Goal: Task Accomplishment & Management: Manage account settings

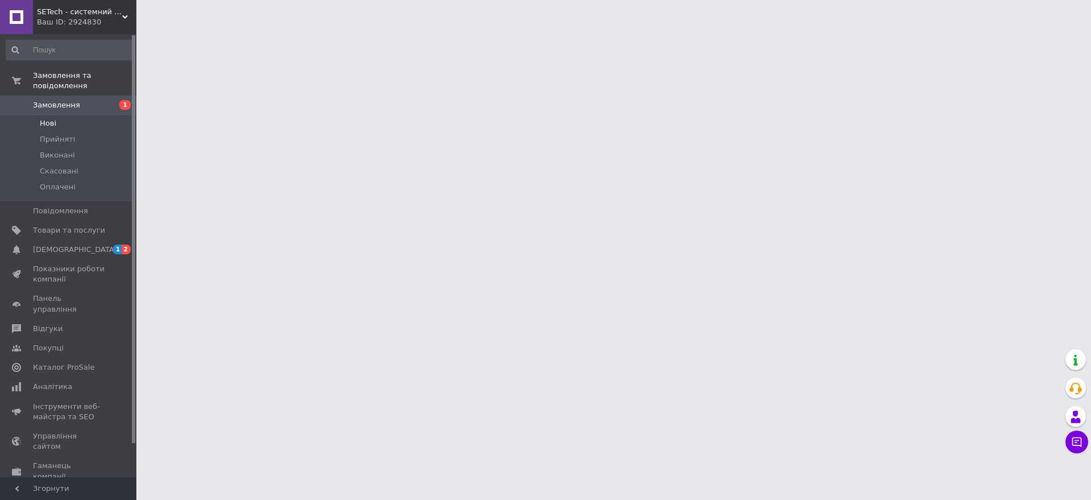
click at [61, 117] on li "Нові" at bounding box center [70, 123] width 140 height 16
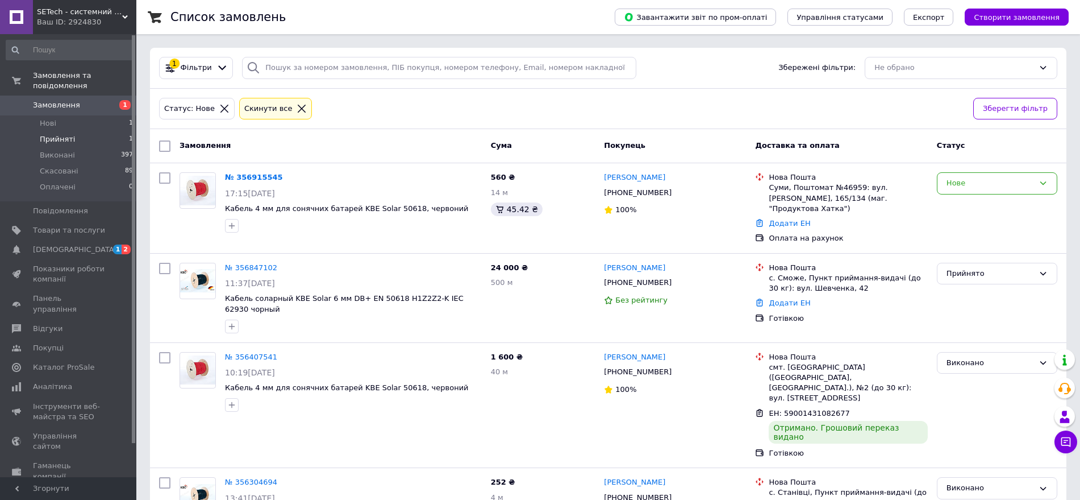
click at [111, 131] on li "Прийняті 1" at bounding box center [70, 139] width 140 height 16
drag, startPoint x: 114, startPoint y: 109, endPoint x: 120, endPoint y: 122, distance: 14.5
click at [114, 115] on li "Нові 1" at bounding box center [70, 123] width 140 height 16
click at [975, 180] on div "Нове" at bounding box center [991, 183] width 88 height 12
drag, startPoint x: 970, startPoint y: 197, endPoint x: 1006, endPoint y: 204, distance: 37.0
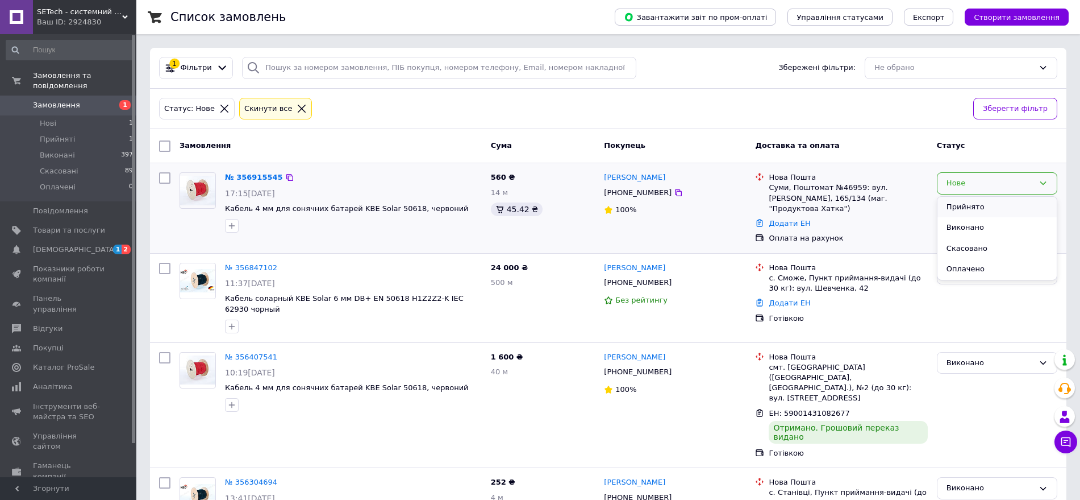
click at [1006, 204] on li "Прийнято" at bounding box center [997, 207] width 119 height 21
click at [1008, 191] on div "Нове" at bounding box center [997, 183] width 120 height 22
click at [1008, 209] on li "Прийнято" at bounding box center [997, 207] width 119 height 21
click at [1008, 181] on div "Нове" at bounding box center [991, 183] width 88 height 12
click at [970, 208] on li "Прийнято" at bounding box center [997, 207] width 119 height 21
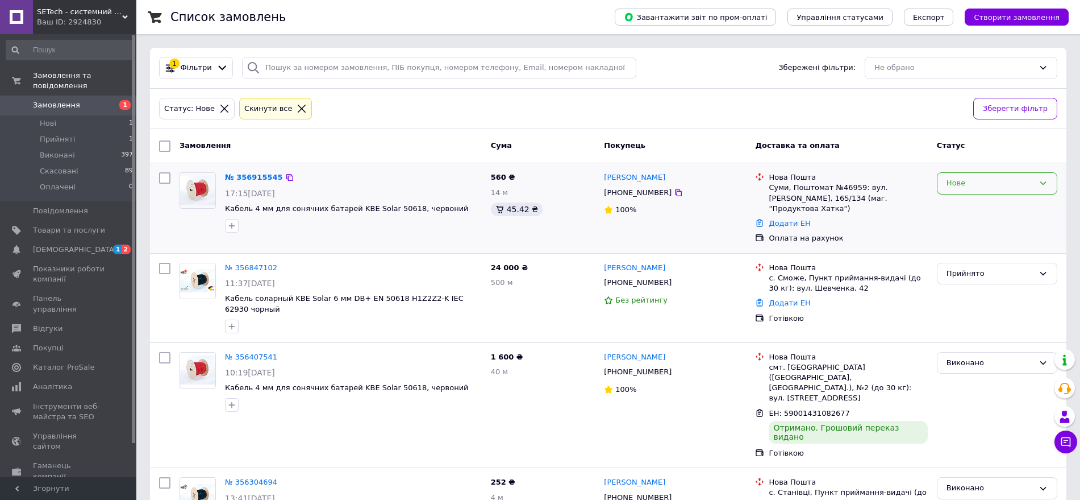
click at [970, 190] on div "Нове" at bounding box center [997, 183] width 120 height 22
click at [962, 204] on li "Прийнято" at bounding box center [997, 207] width 119 height 21
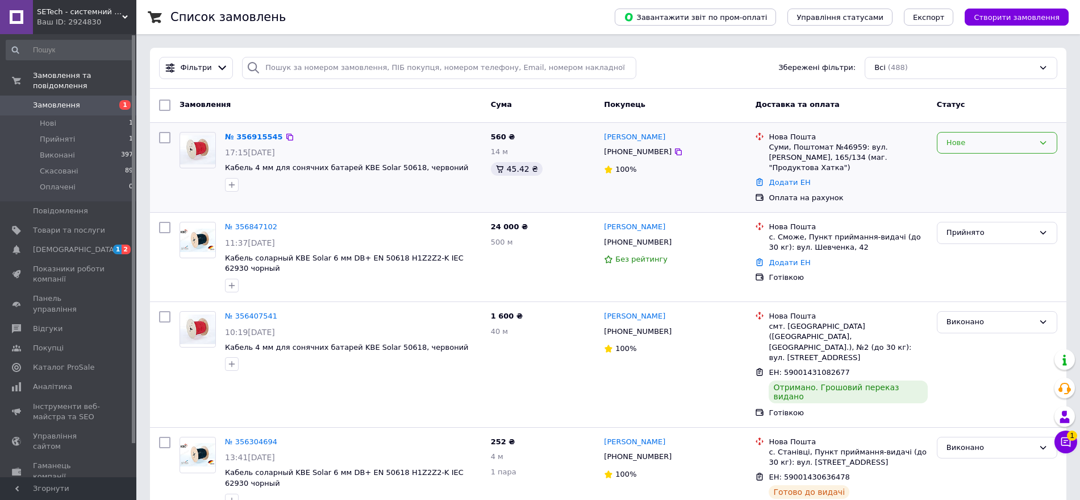
click at [980, 146] on div "Нове" at bounding box center [991, 143] width 88 height 12
click at [946, 164] on li "Прийнято" at bounding box center [997, 166] width 119 height 21
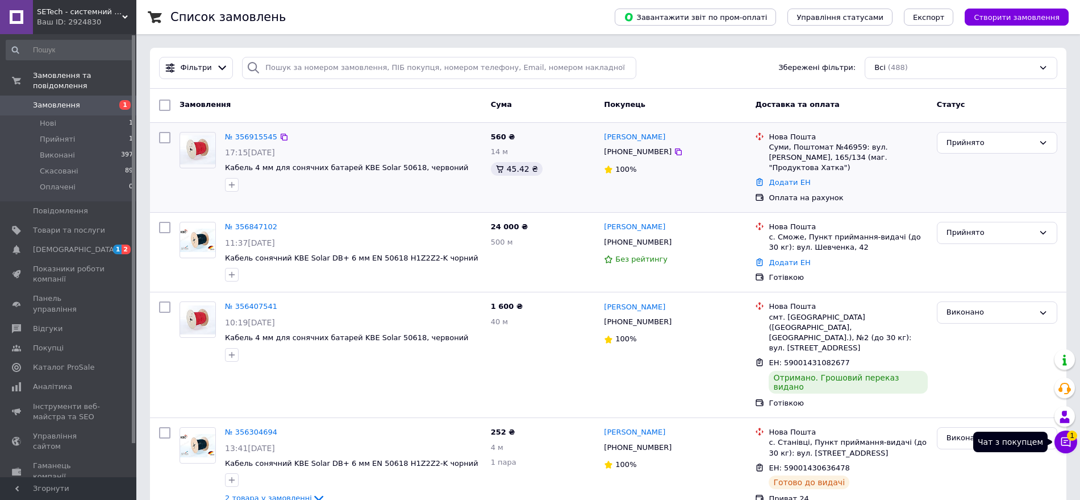
click at [1064, 443] on icon at bounding box center [1066, 441] width 11 height 11
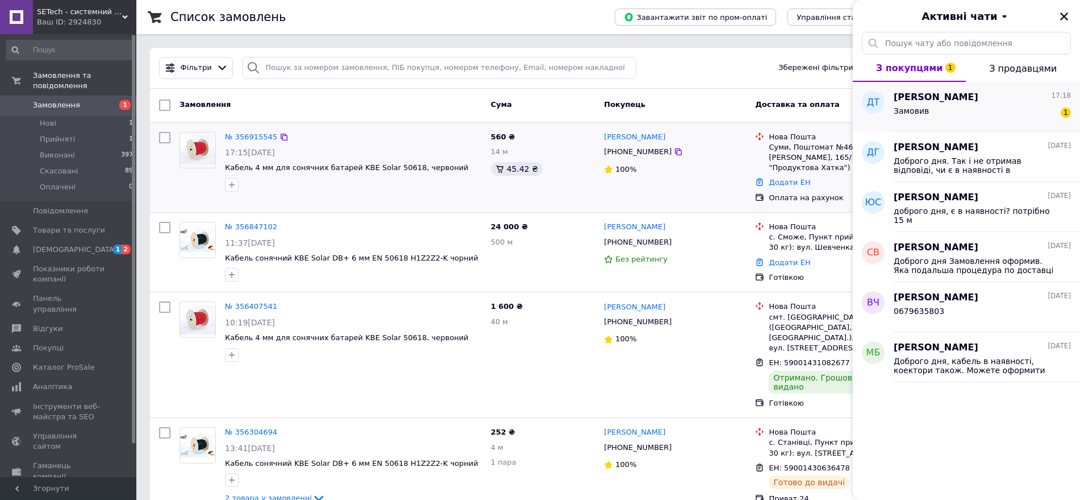
click at [1003, 101] on div "Денис Ткаліч 17:18" at bounding box center [982, 97] width 177 height 13
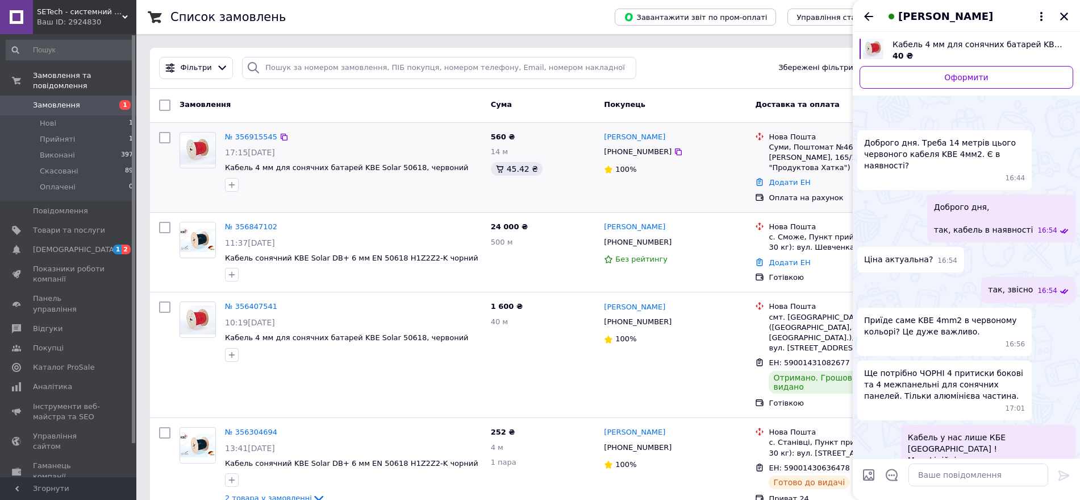
scroll to position [764, 0]
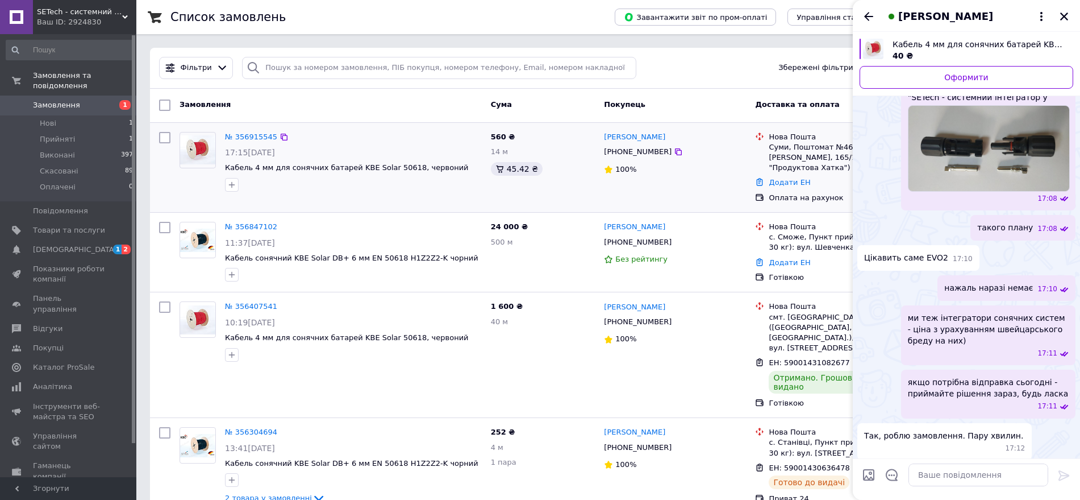
drag, startPoint x: 994, startPoint y: 488, endPoint x: 994, endPoint y: 478, distance: 9.7
click at [994, 487] on div at bounding box center [978, 475] width 149 height 32
click at [994, 478] on textarea at bounding box center [979, 474] width 140 height 23
type textarea "оплата на рахунок плануєте завчасно"
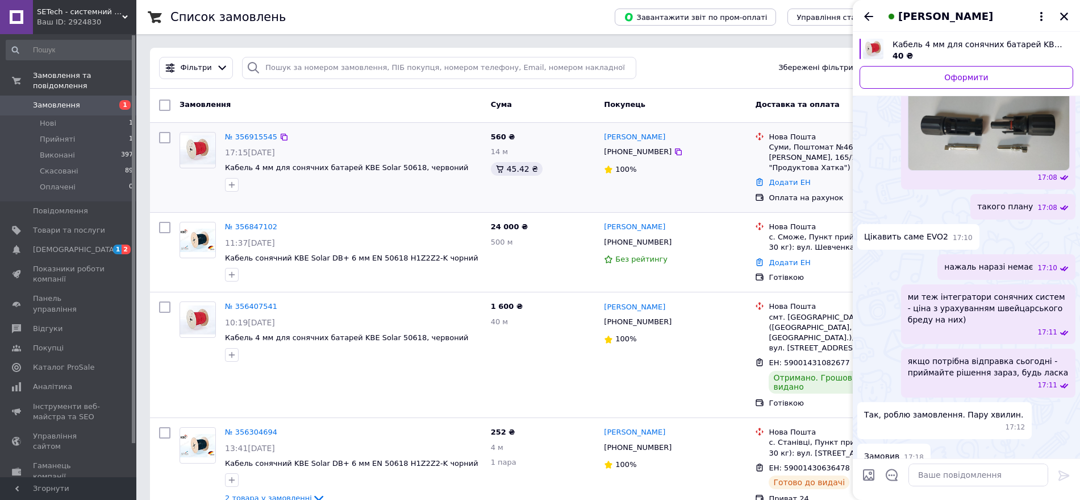
click at [667, 178] on div "Денис Ткаліч +380502458425 100%" at bounding box center [675, 167] width 151 height 81
click at [866, 14] on icon "Назад" at bounding box center [869, 17] width 14 height 14
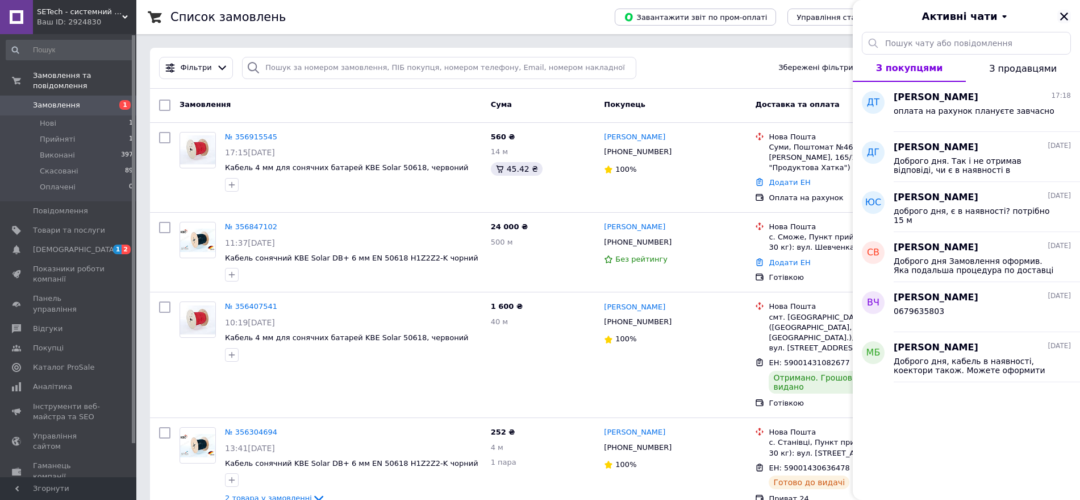
click at [1063, 14] on icon "Закрити" at bounding box center [1064, 16] width 10 height 10
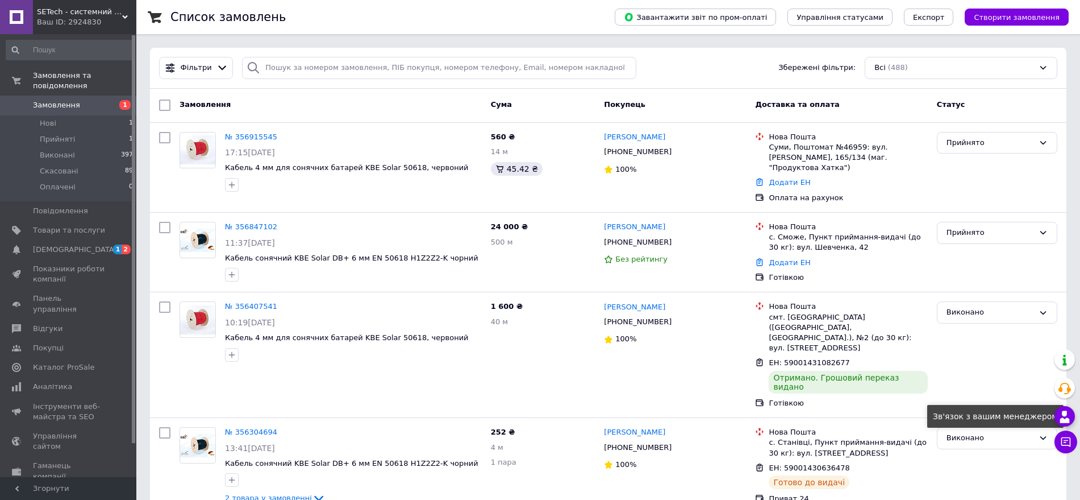
click at [1066, 420] on use at bounding box center [1066, 416] width 10 height 12
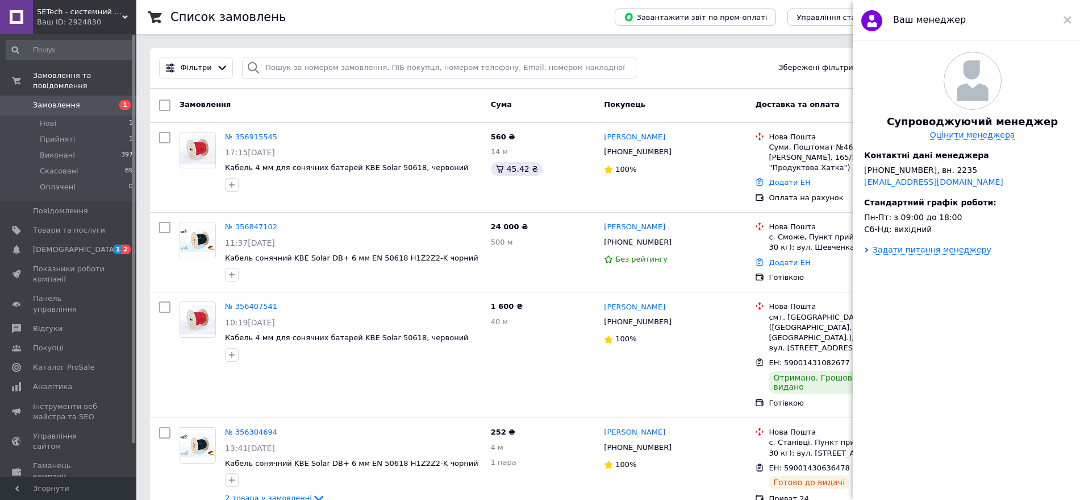
click at [749, 60] on div "Фільтри Збережені фільтри: Всі (488)" at bounding box center [609, 68] width 908 height 22
click at [700, 176] on div "100%" at bounding box center [675, 169] width 142 height 15
click at [1066, 22] on use at bounding box center [1068, 20] width 8 height 8
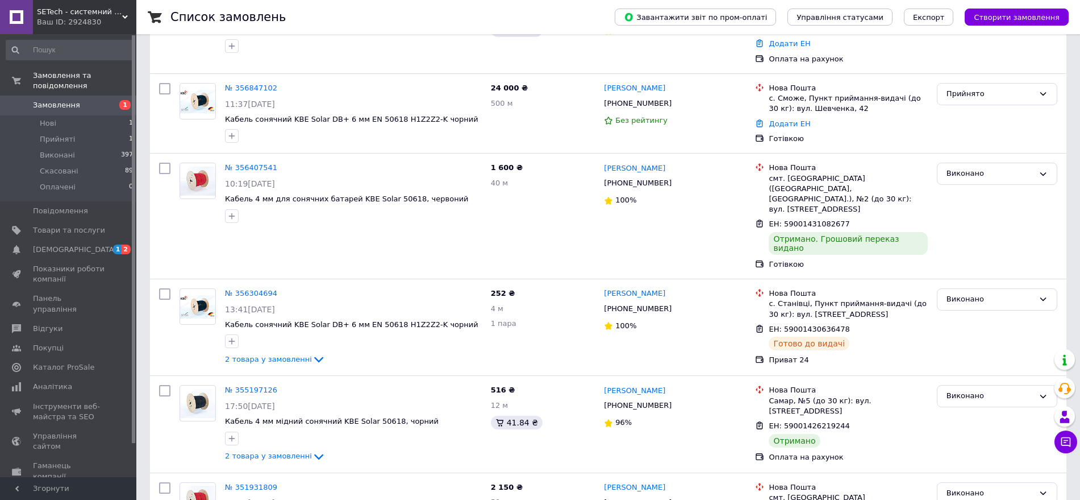
scroll to position [142, 0]
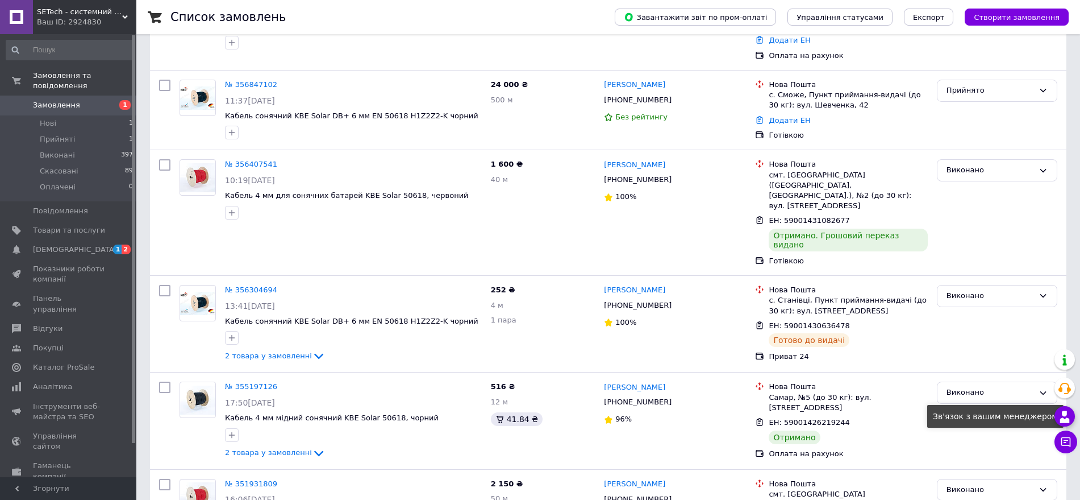
click at [1075, 413] on div at bounding box center [1065, 416] width 20 height 20
click at [1074, 415] on div at bounding box center [1065, 416] width 20 height 20
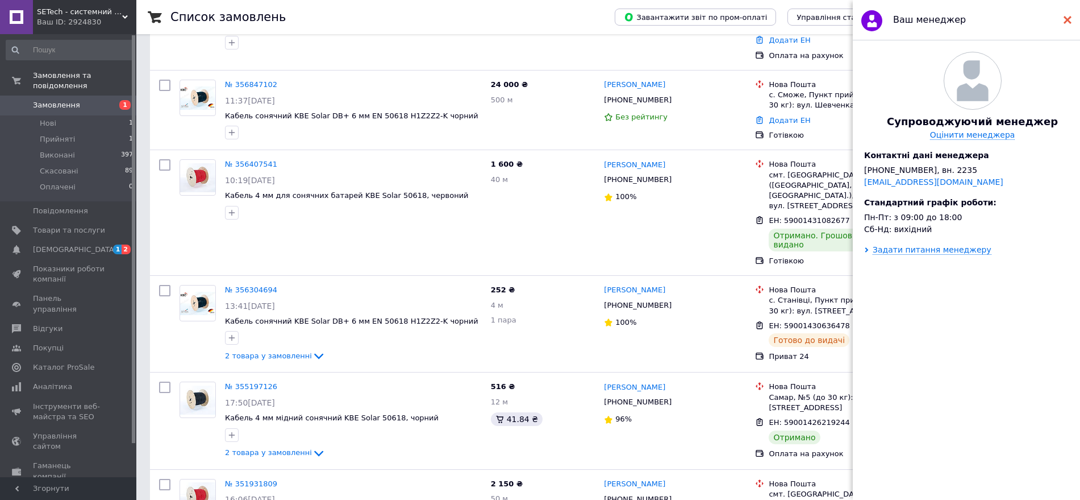
click at [1067, 21] on use at bounding box center [1068, 20] width 8 height 8
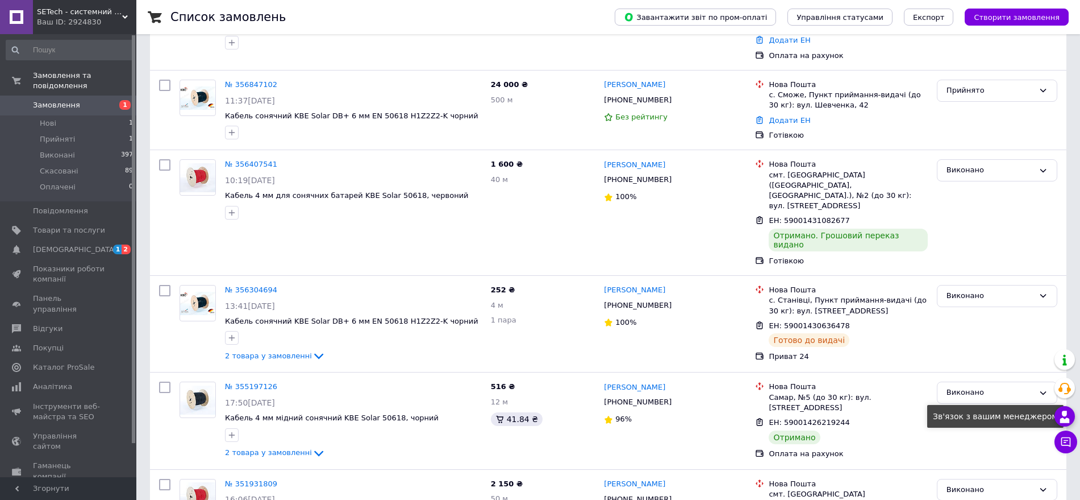
click at [1063, 415] on use at bounding box center [1066, 416] width 10 height 12
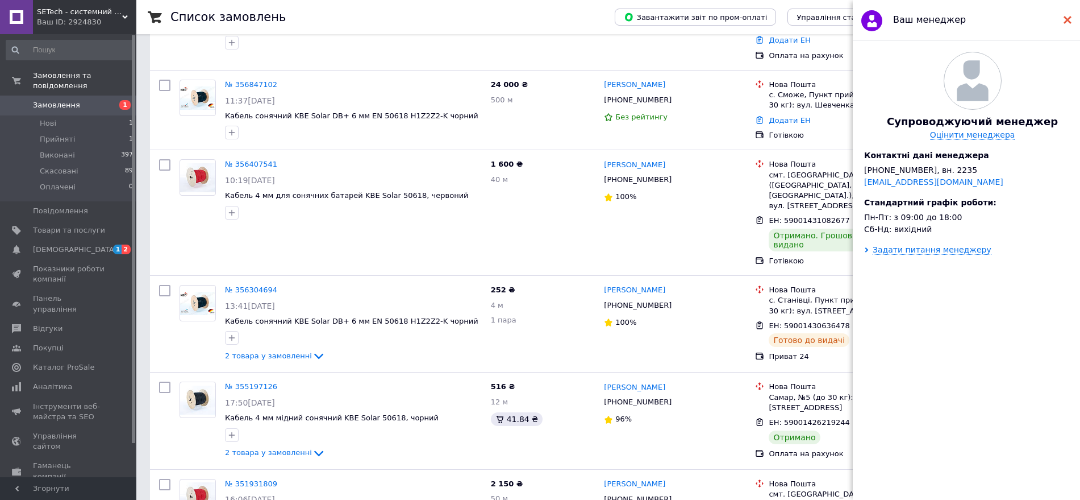
click at [1065, 21] on icon at bounding box center [1068, 20] width 8 height 8
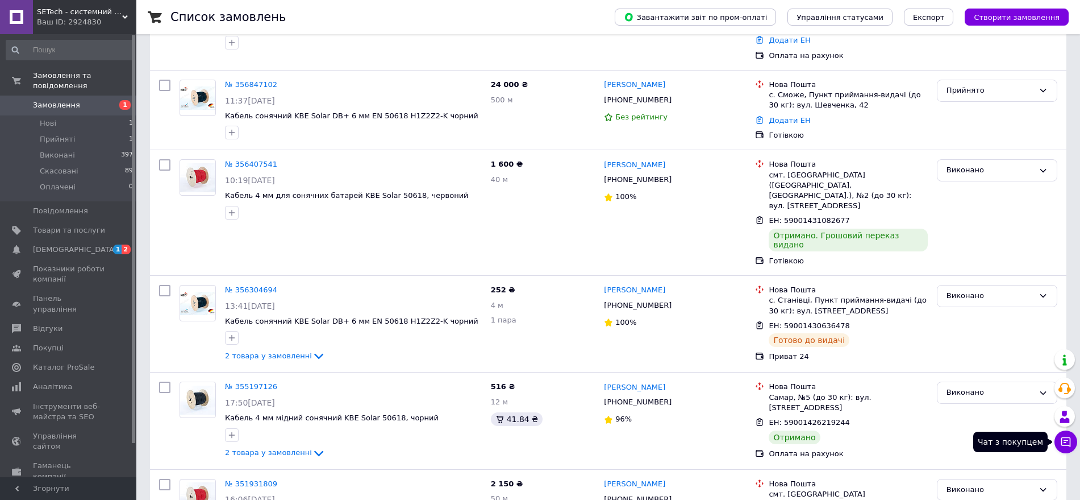
click at [1067, 440] on icon at bounding box center [1067, 442] width 10 height 10
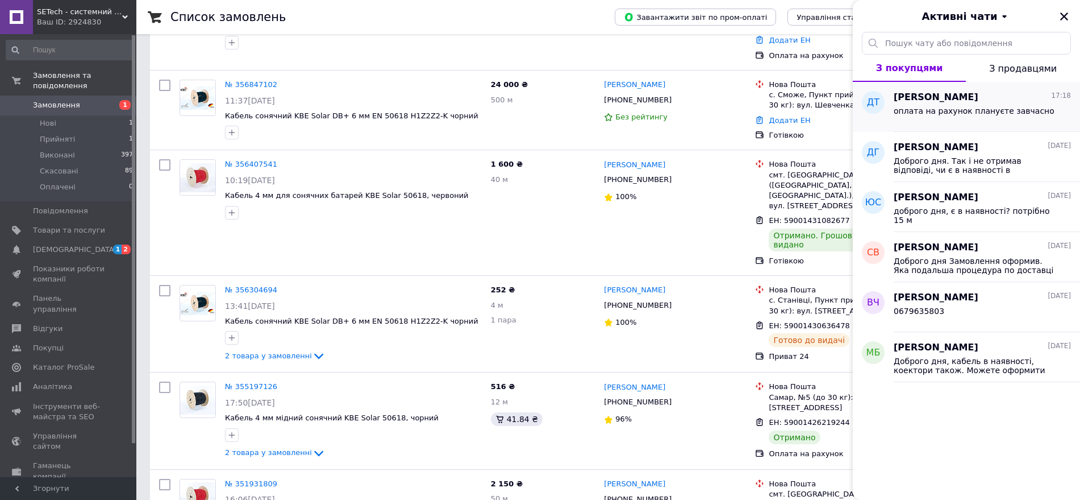
click at [908, 101] on span "Денис Ткаліч" at bounding box center [936, 97] width 85 height 13
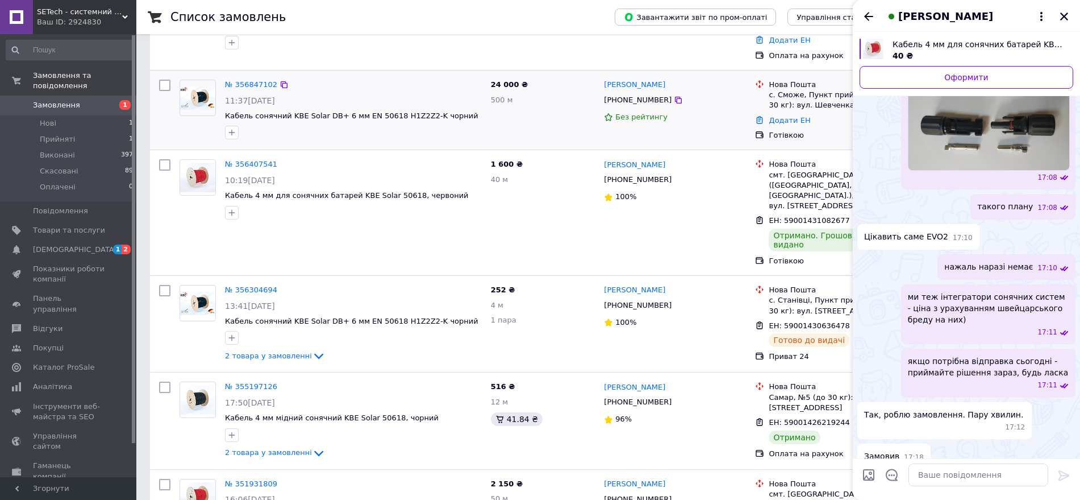
scroll to position [820, 0]
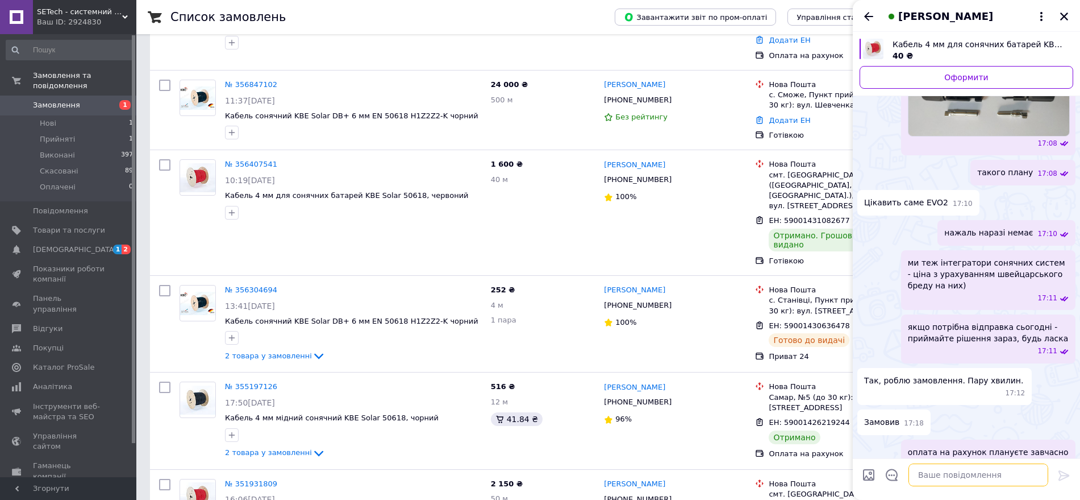
click at [1016, 479] on textarea at bounding box center [979, 474] width 140 height 23
type textarea "можна накладним платежем ?"
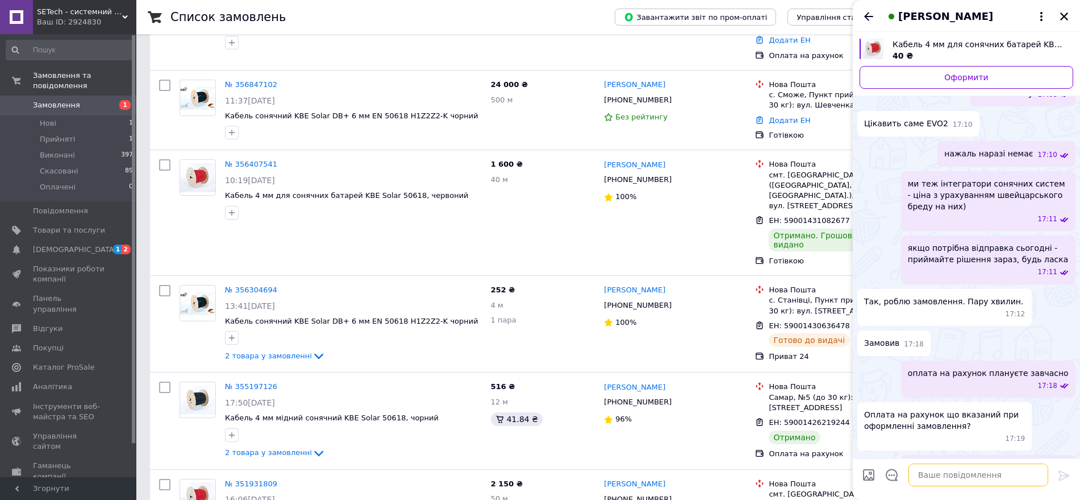
scroll to position [929, 0]
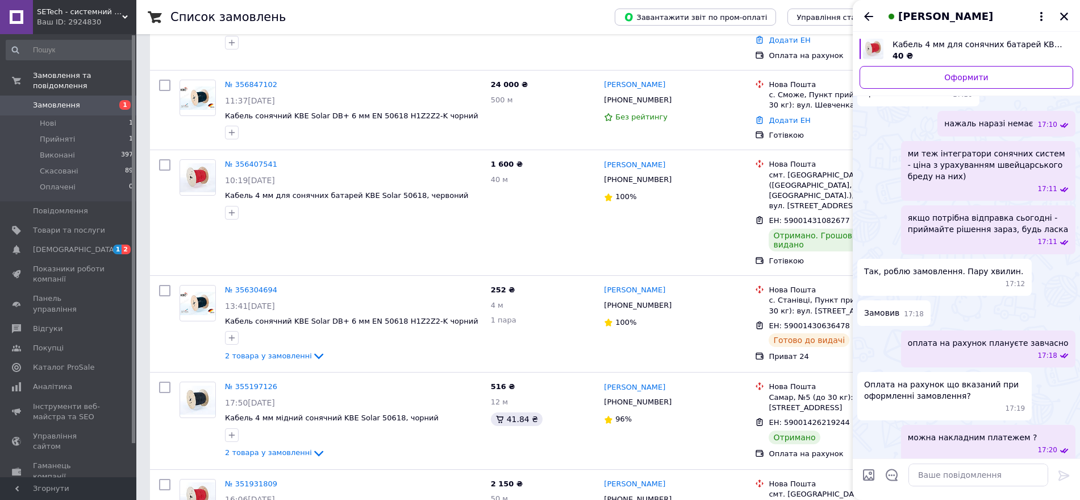
click at [1012, 466] on div "ні 17:21" at bounding box center [967, 479] width 218 height 26
drag, startPoint x: 1000, startPoint y: 422, endPoint x: 1002, endPoint y: 436, distance: 13.7
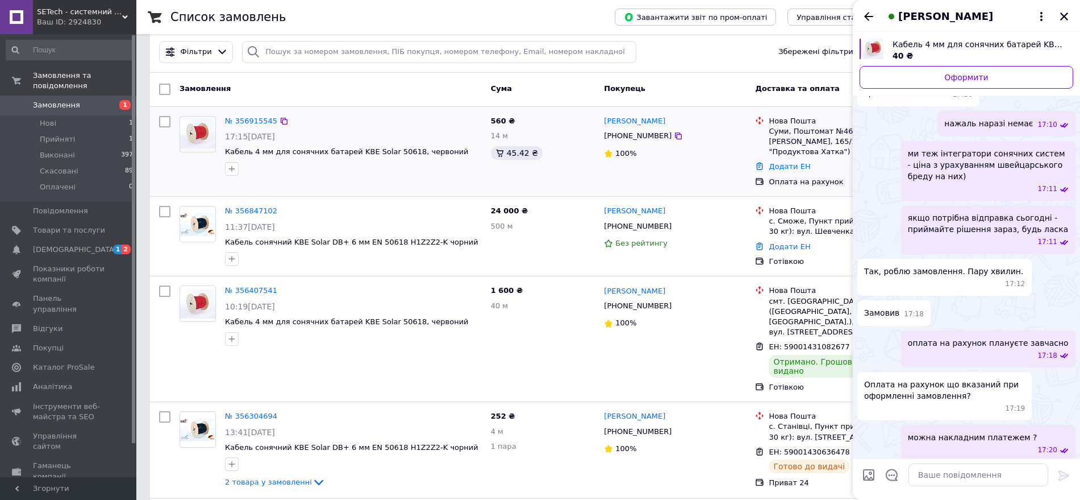
scroll to position [0, 0]
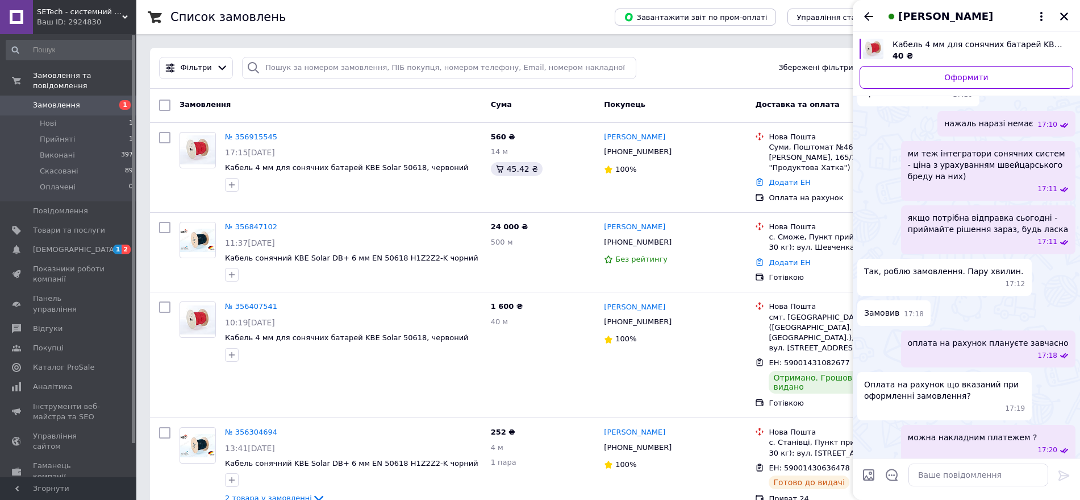
drag, startPoint x: 817, startPoint y: 442, endPoint x: 1000, endPoint y: 419, distance: 185.0
click at [1000, 466] on div "ні 17:21" at bounding box center [967, 479] width 218 height 26
click at [589, 201] on div "560 ₴ 14 м 45.42 ₴" at bounding box center [544, 167] width 114 height 81
click at [811, 190] on div "Оплата на рахунок" at bounding box center [848, 197] width 163 height 15
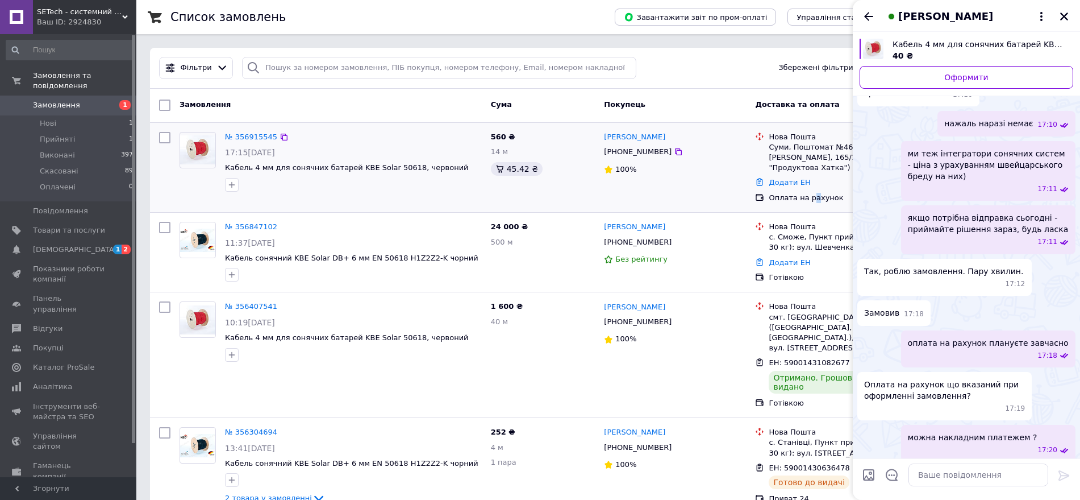
drag, startPoint x: 814, startPoint y: 194, endPoint x: 810, endPoint y: 202, distance: 8.7
click at [810, 202] on div "Оплата на рахунок" at bounding box center [848, 198] width 159 height 10
click at [731, 206] on div "Денис Ткаліч +380502458425 100%" at bounding box center [675, 167] width 151 height 81
drag, startPoint x: 666, startPoint y: 154, endPoint x: 532, endPoint y: 429, distance: 305.8
click at [674, 154] on icon at bounding box center [678, 151] width 9 height 9
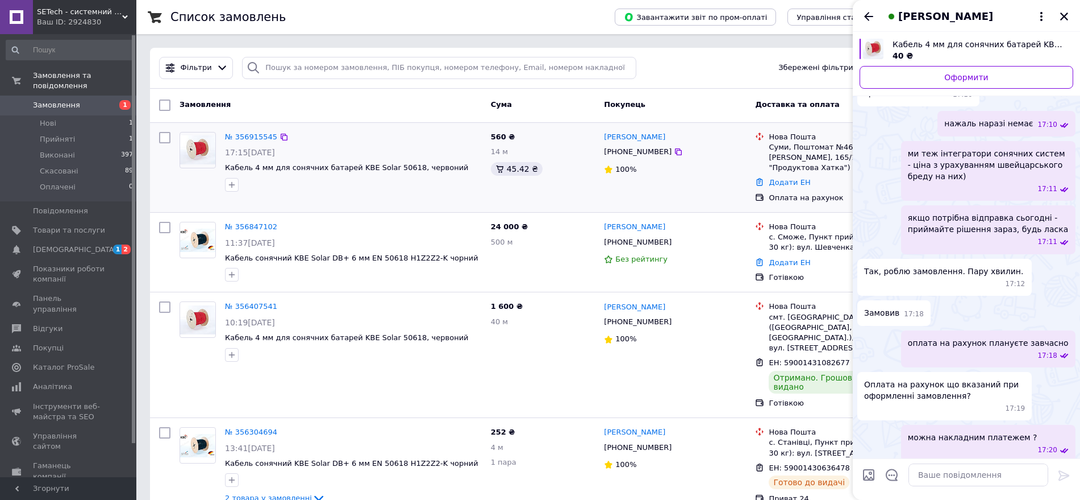
click at [669, 169] on div "100%" at bounding box center [675, 169] width 142 height 11
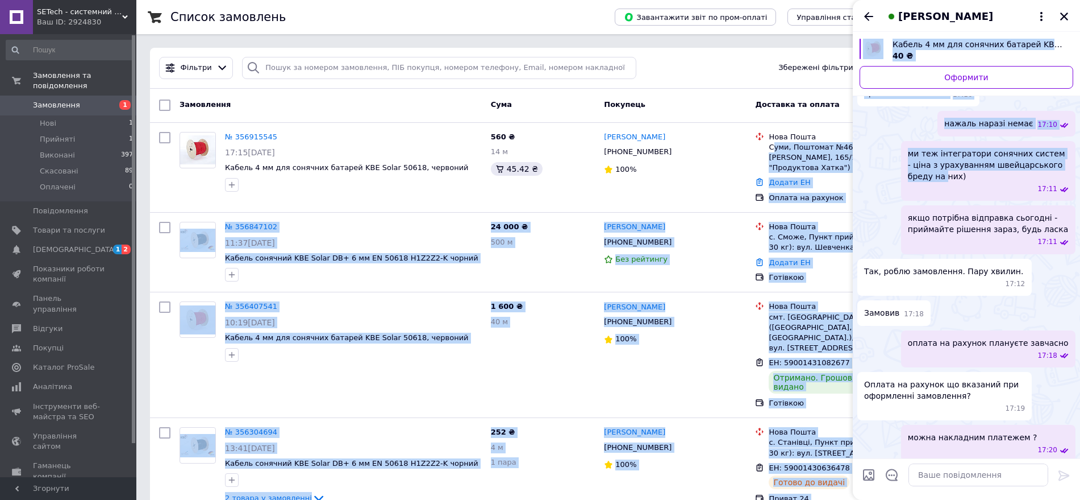
drag, startPoint x: 772, startPoint y: 146, endPoint x: 858, endPoint y: 150, distance: 86.5
click at [1065, 12] on icon "Закрити" at bounding box center [1064, 16] width 10 height 10
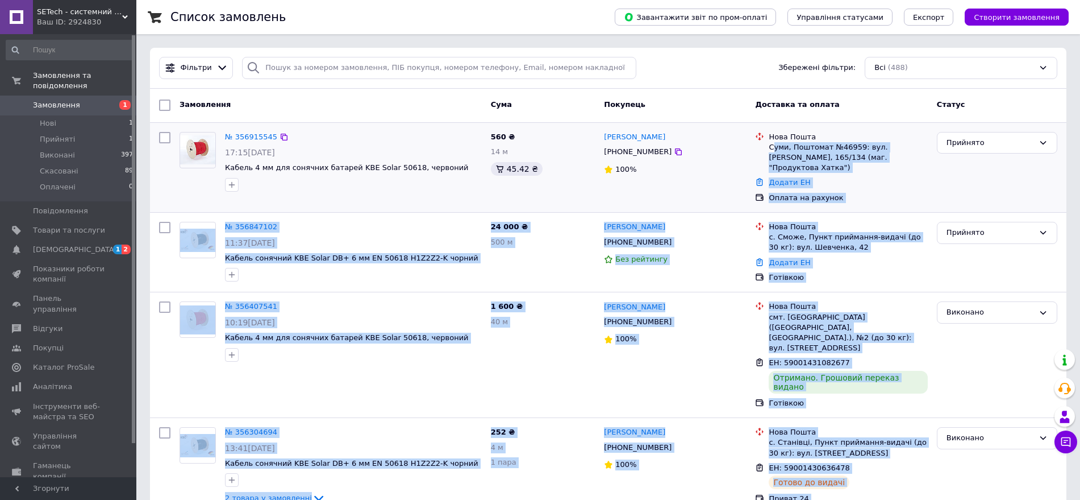
click at [920, 167] on div "Суми, Поштомат №46959: вул. Герасима Кондратьєва, 165/134 (маг. "Продуктова Хат…" at bounding box center [848, 157] width 159 height 31
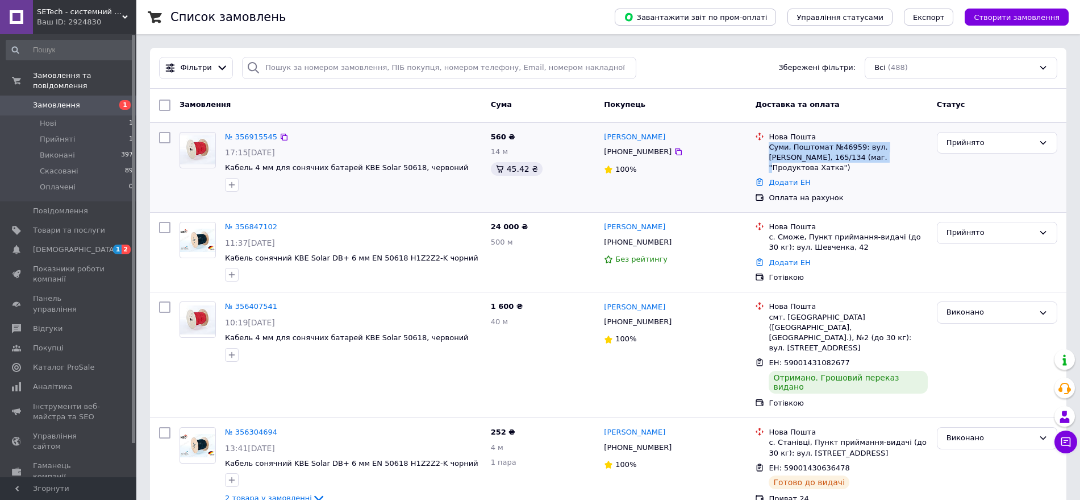
drag, startPoint x: 845, startPoint y: 157, endPoint x: 771, endPoint y: 144, distance: 75.0
click at [771, 144] on div "Суми, Поштомат №46959: вул. Герасима Кондратьєва, 165/134 (маг. "Продуктова Хат…" at bounding box center [848, 157] width 159 height 31
copy div "Суми, Поштомат №46959: вул. Герасима Кондратьєва, 165/134"
click at [738, 143] on div "Денис Ткаліч" at bounding box center [675, 137] width 144 height 13
drag, startPoint x: 603, startPoint y: 139, endPoint x: 658, endPoint y: 157, distance: 57.7
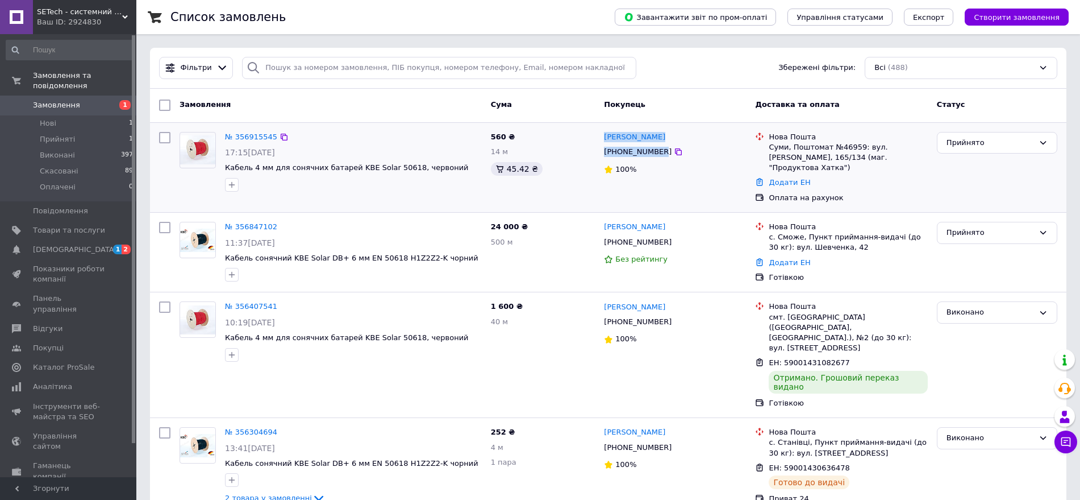
click at [658, 157] on div "Денис Ткаліч +380502458425 100%" at bounding box center [675, 167] width 151 height 81
copy div "Денис Ткаліч +380502458425"
click at [758, 81] on div "Фільтри Збережені фільтри: Всі (488)" at bounding box center [608, 68] width 917 height 41
drag, startPoint x: 517, startPoint y: 151, endPoint x: 494, endPoint y: 155, distance: 23.2
click at [494, 155] on div "14 м" at bounding box center [543, 152] width 105 height 11
